Goal: Browse casually: Explore the website without a specific task or goal

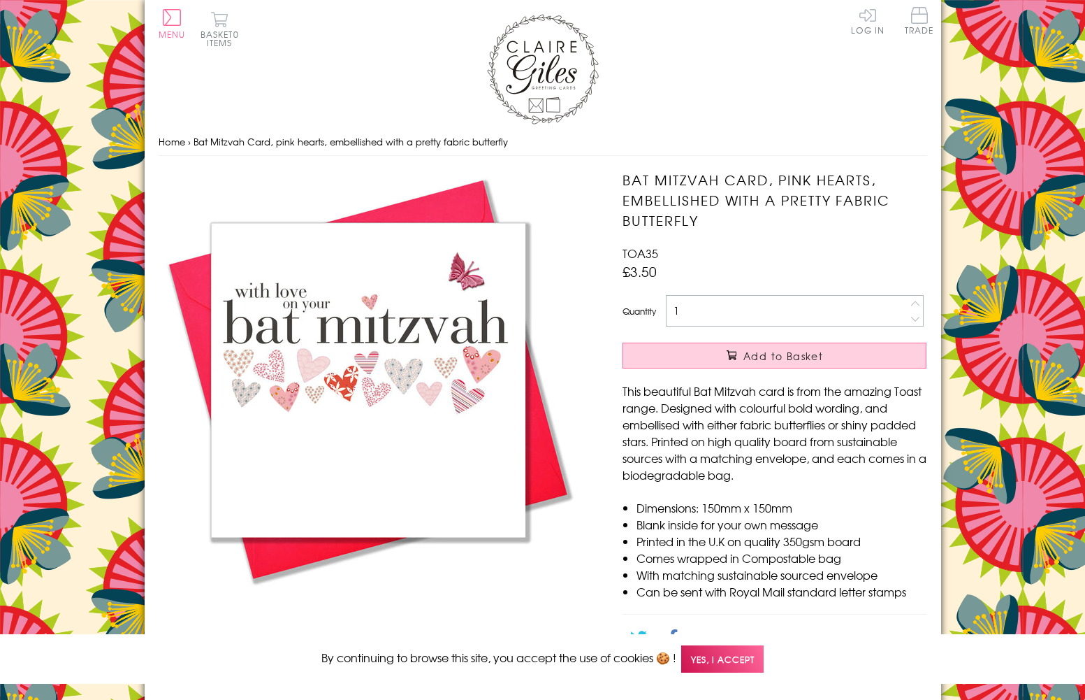
scroll to position [693, 0]
